Goal: Task Accomplishment & Management: Manage account settings

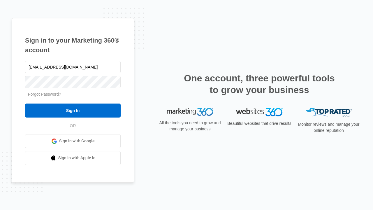
type input "[EMAIL_ADDRESS][DOMAIN_NAME]"
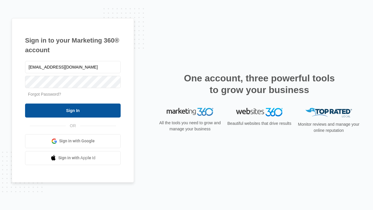
click at [73, 110] on input "Sign In" at bounding box center [73, 111] width 96 height 14
